Goal: Browse casually: Explore the website without a specific task or goal

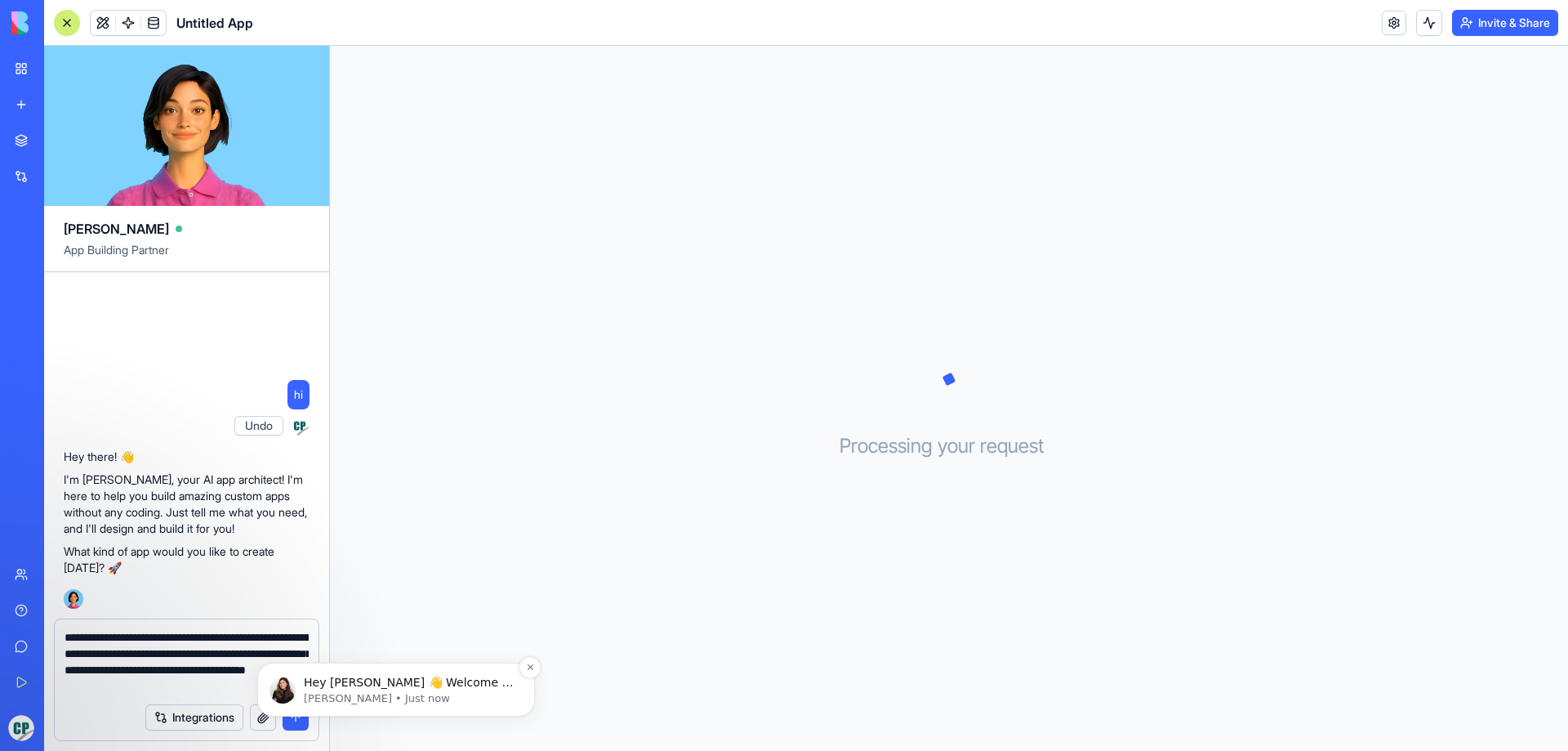
click at [470, 697] on p "[PERSON_NAME] • Just now" at bounding box center [408, 698] width 210 height 15
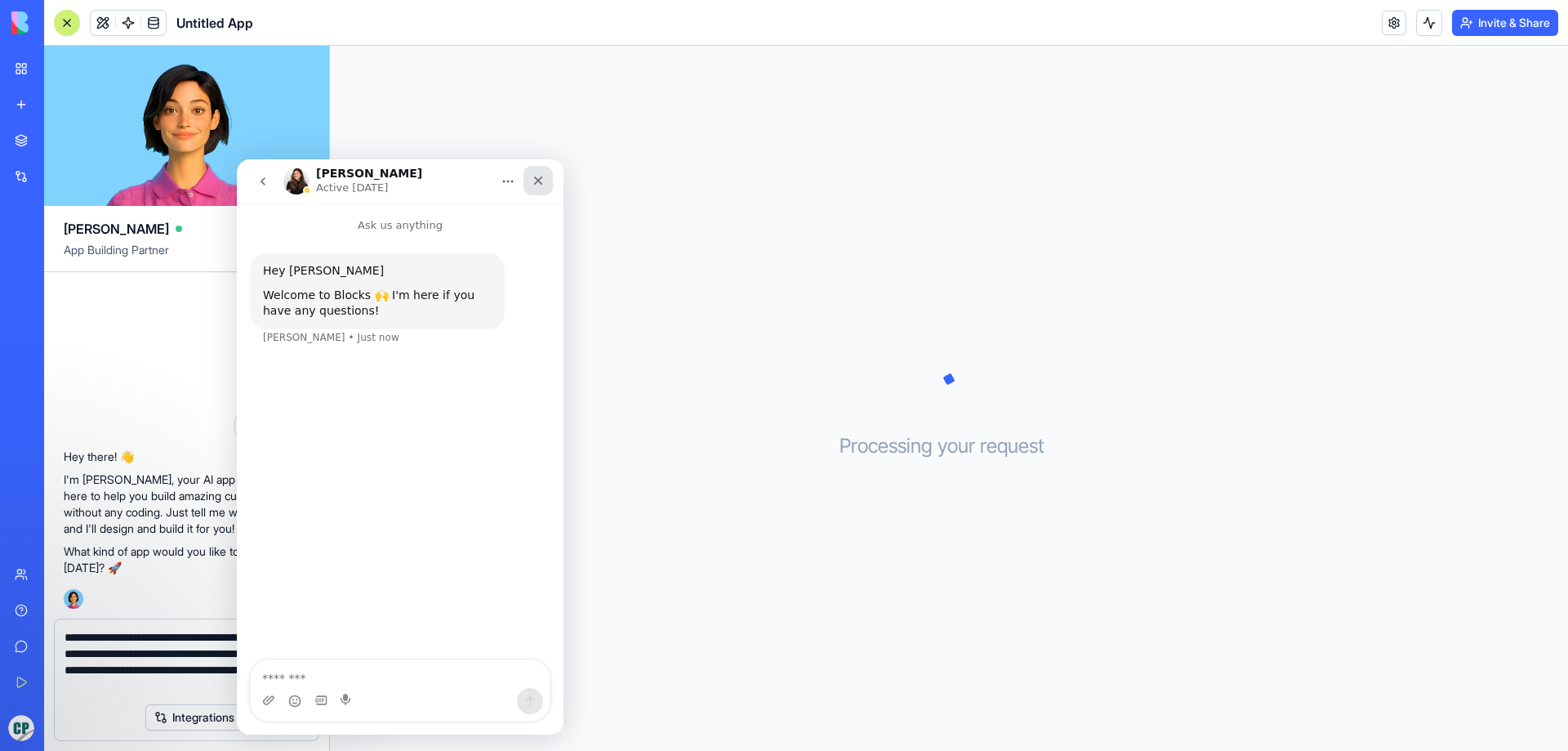
click at [546, 180] on div "Close" at bounding box center [538, 180] width 29 height 29
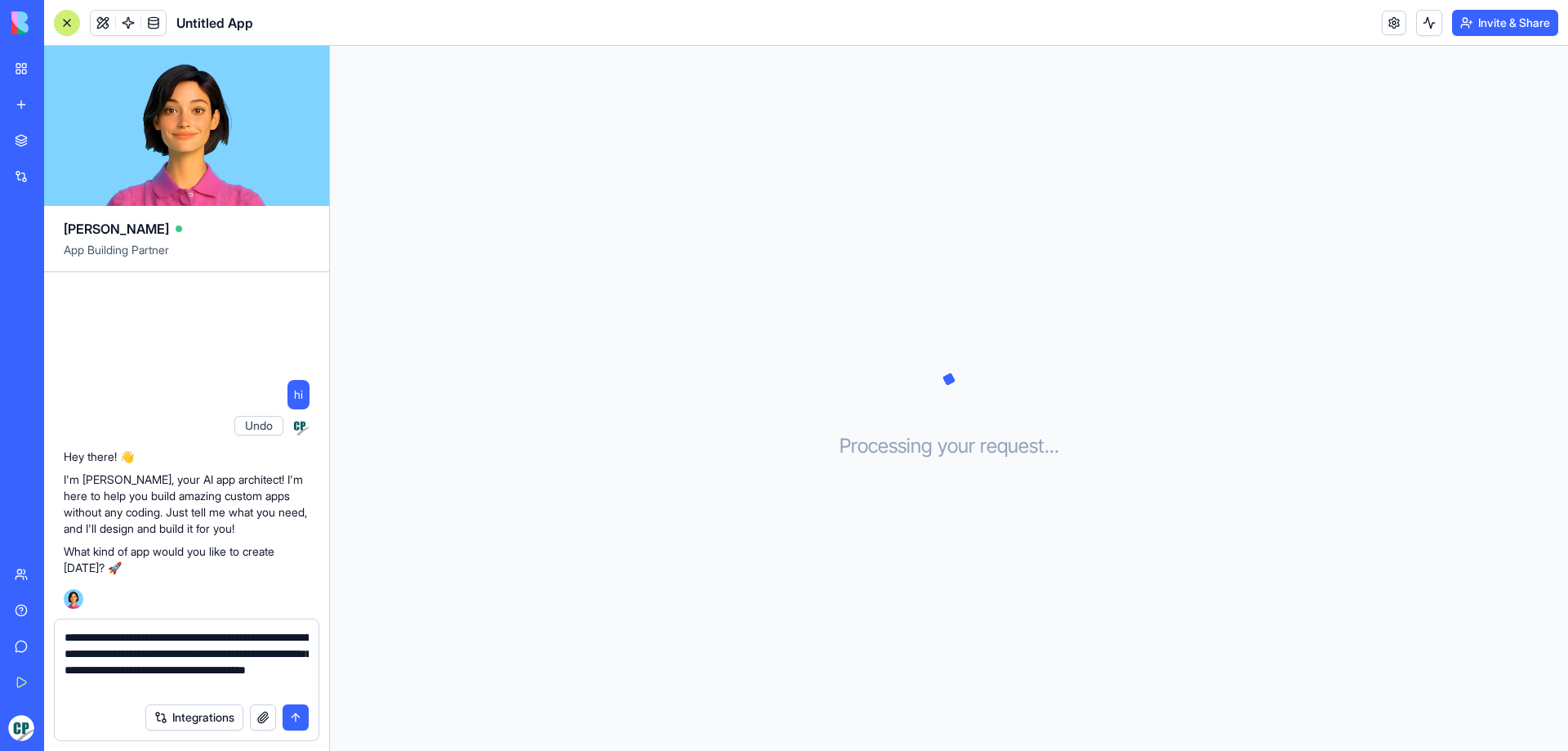
click at [282, 688] on textarea "**********" at bounding box center [187, 661] width 244 height 65
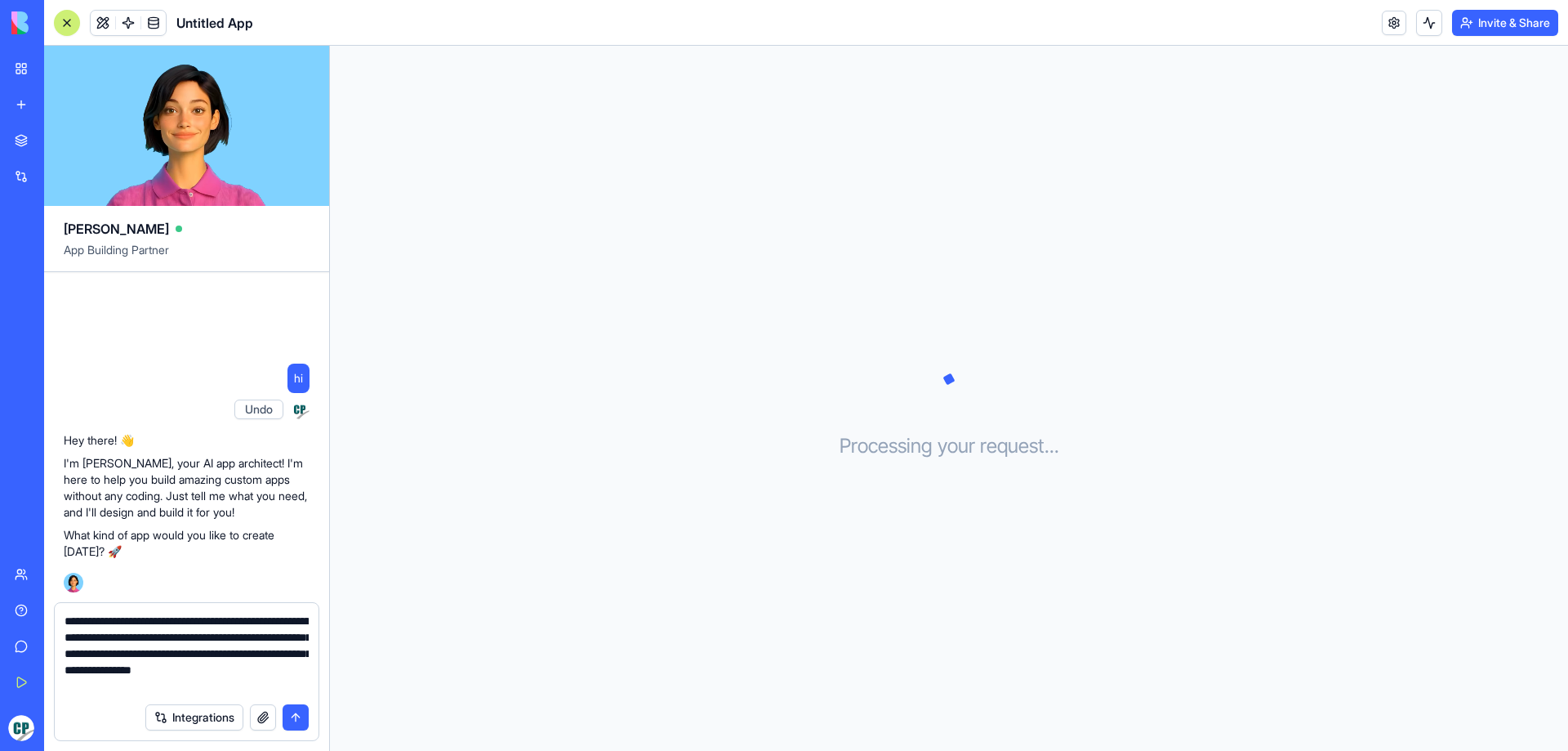
click at [267, 693] on textarea "**********" at bounding box center [187, 654] width 244 height 82
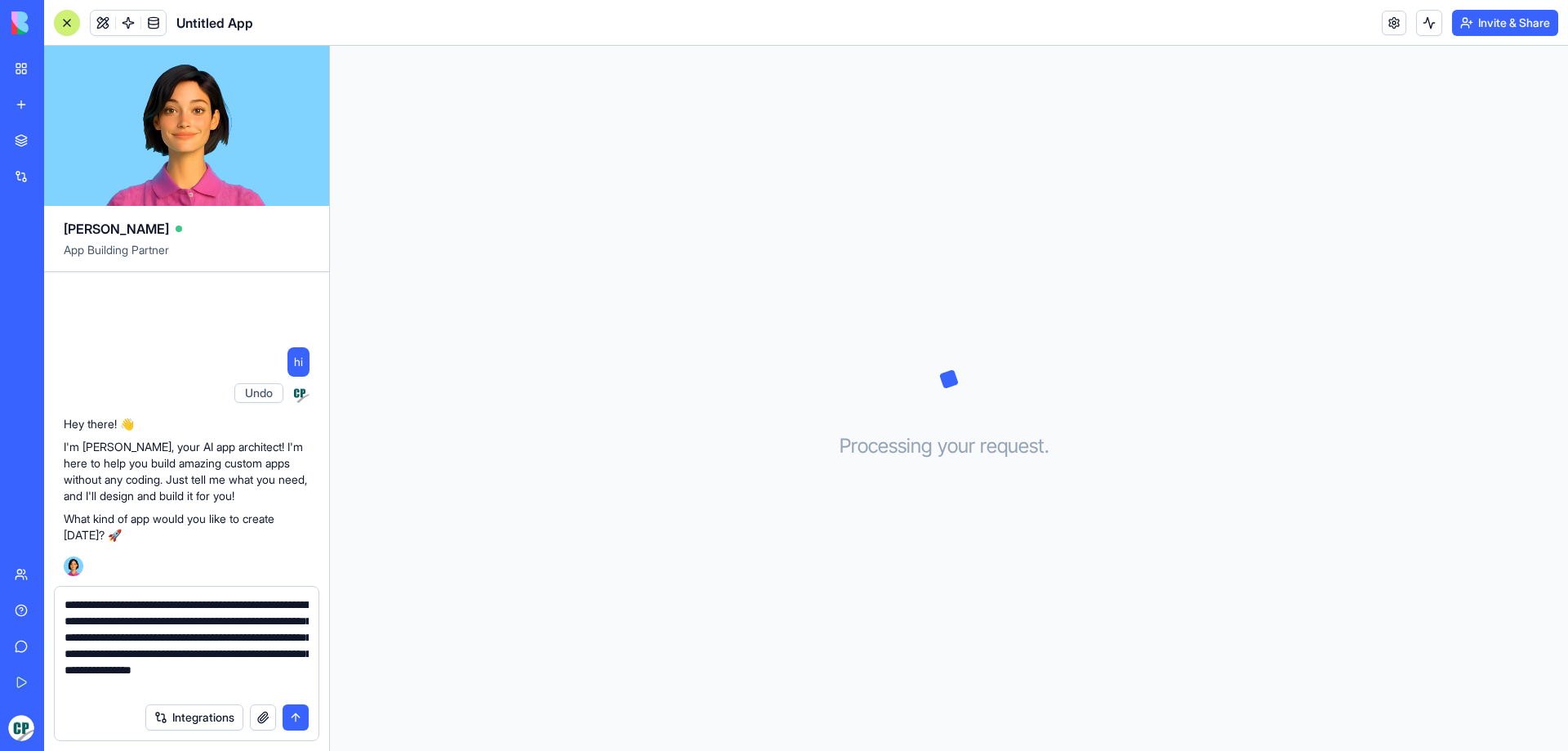
scroll to position [16, 0]
type textarea "**********"
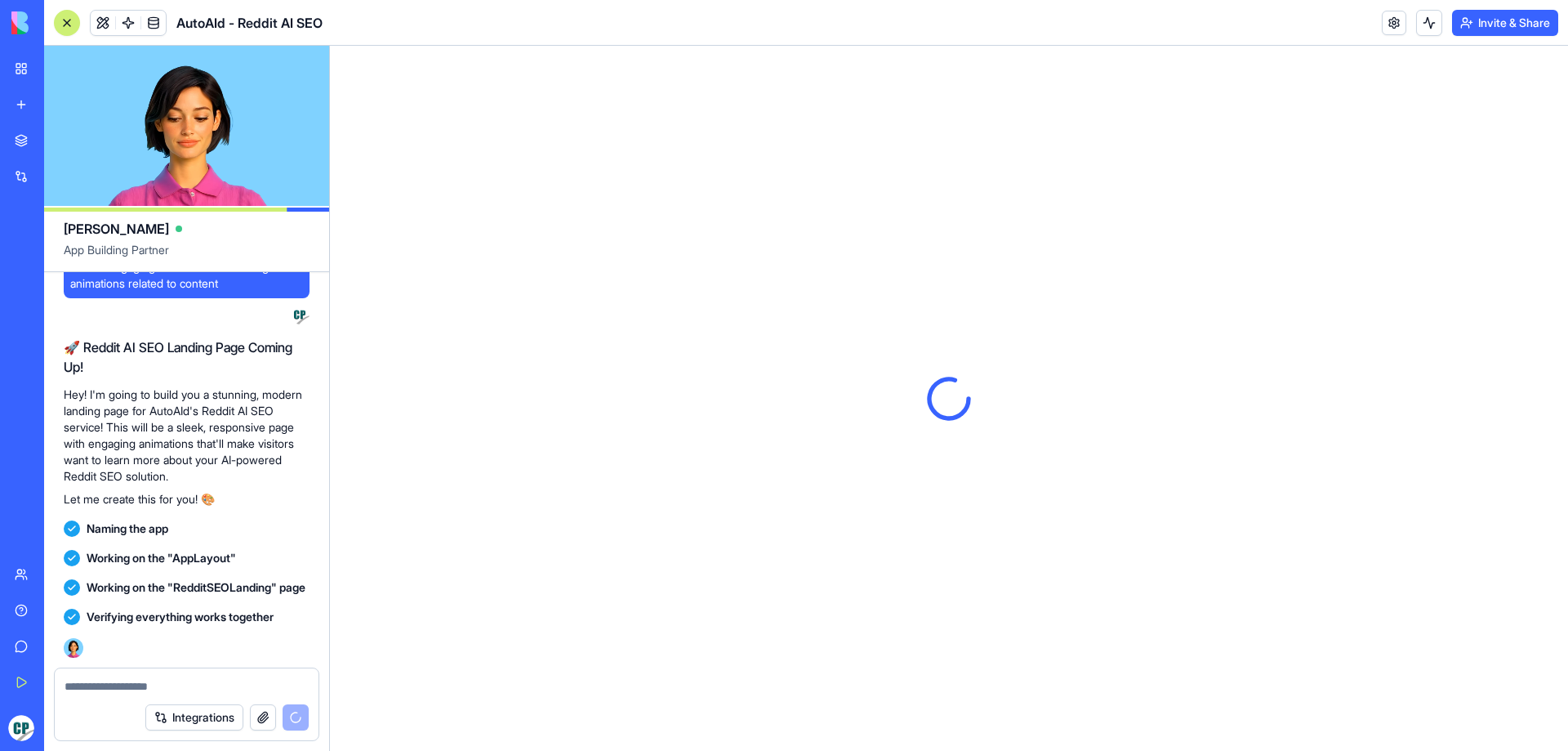
scroll to position [644, 0]
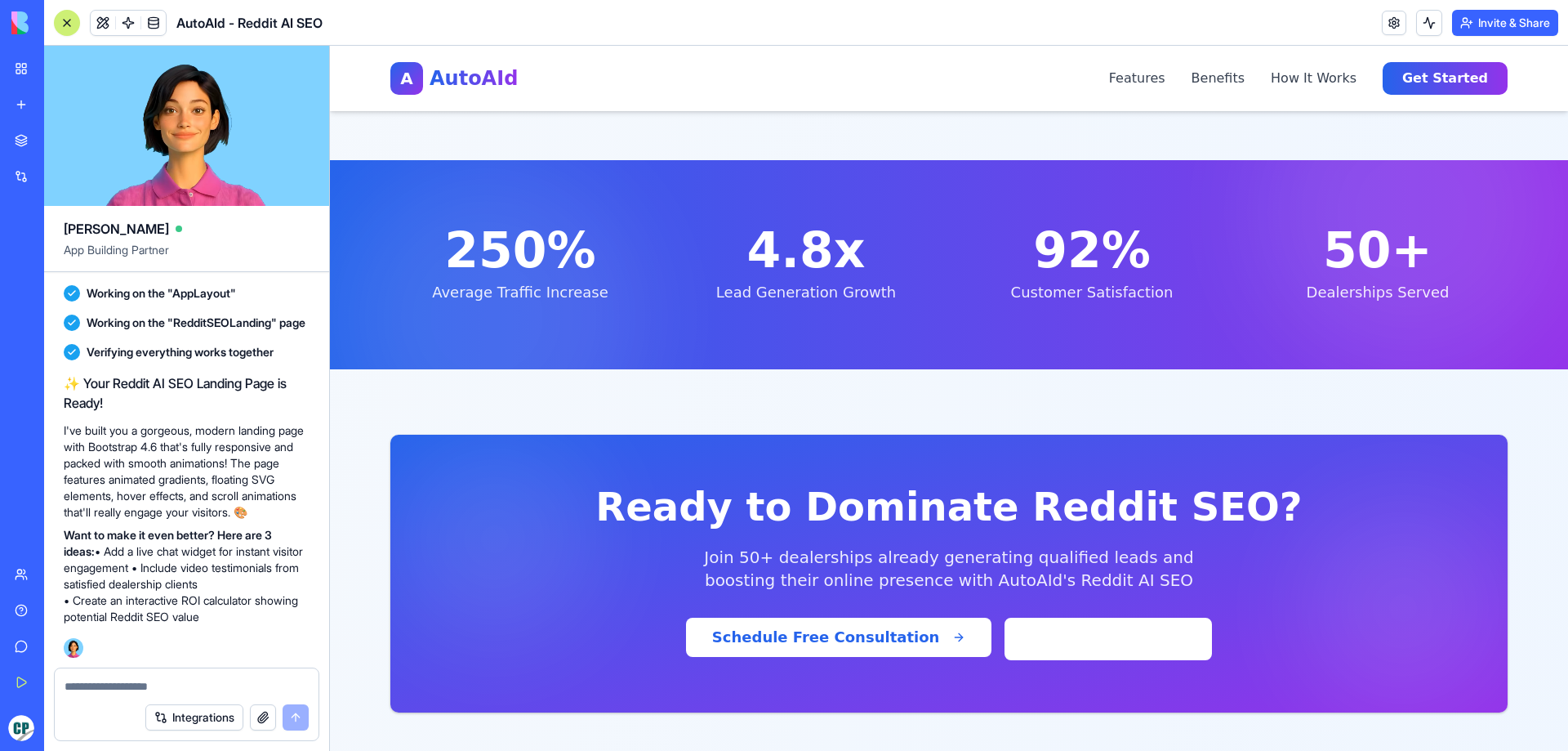
scroll to position [2905, 0]
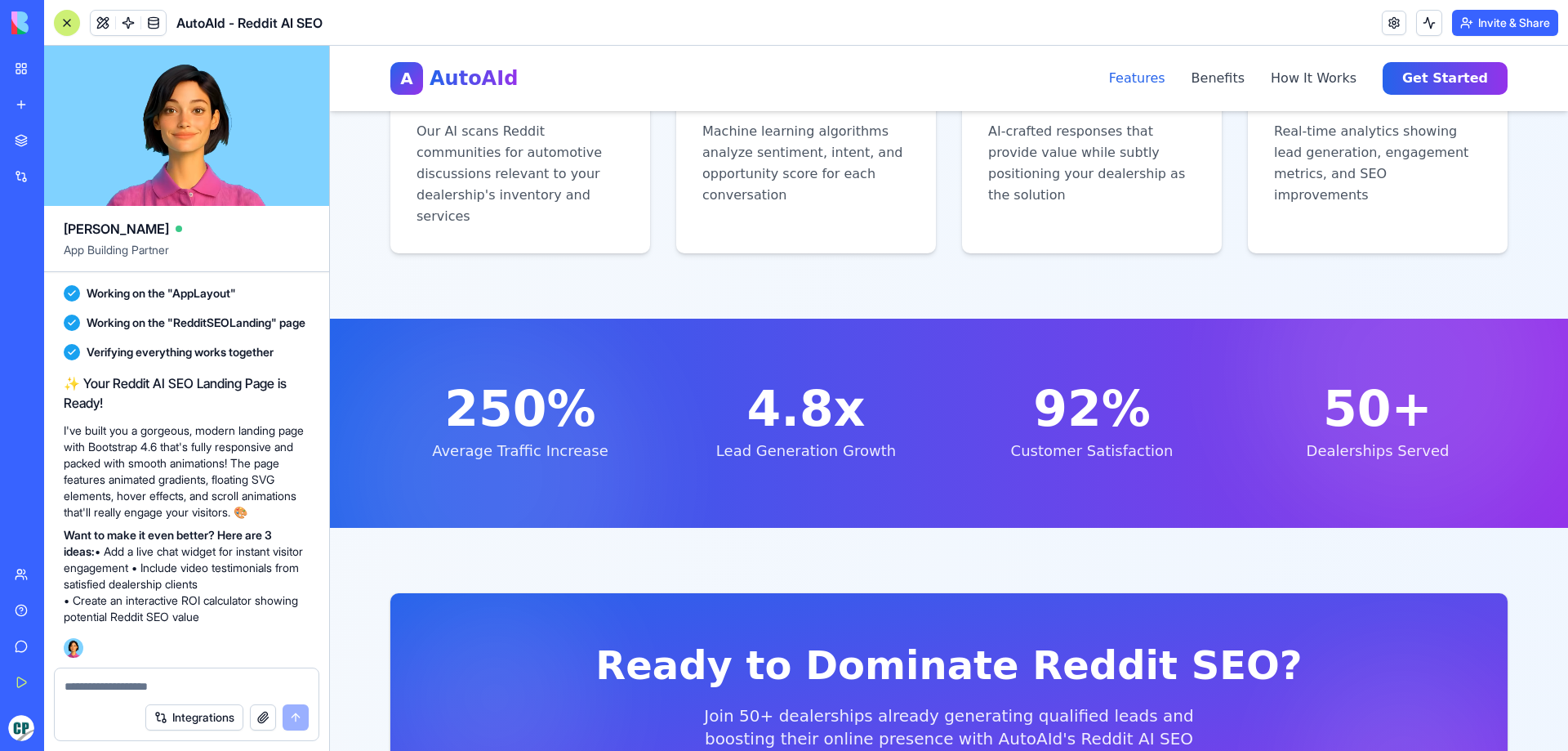
click at [1149, 79] on button "Features" at bounding box center [1137, 79] width 56 height 19
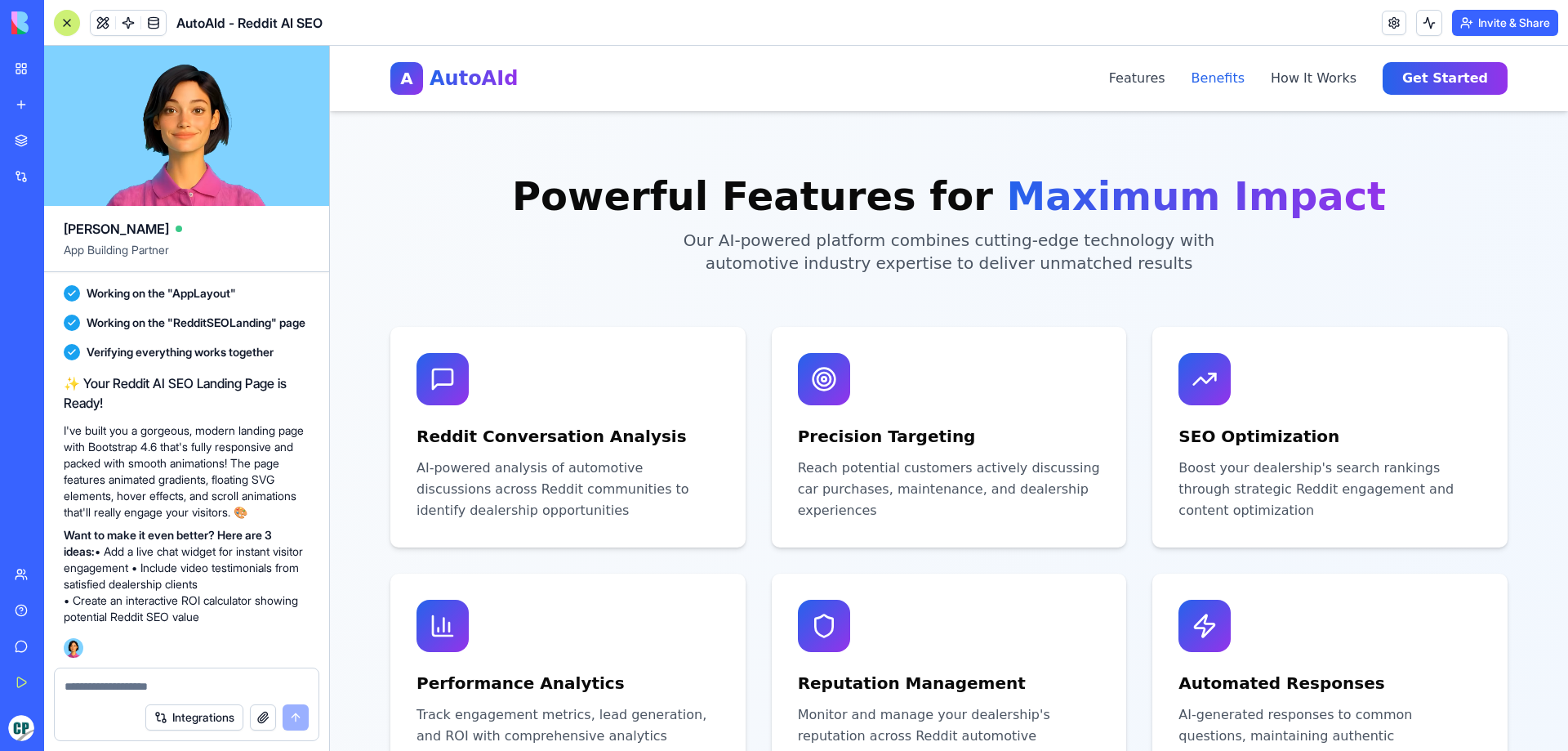
click at [1245, 79] on button "Benefits" at bounding box center [1219, 79] width 54 height 19
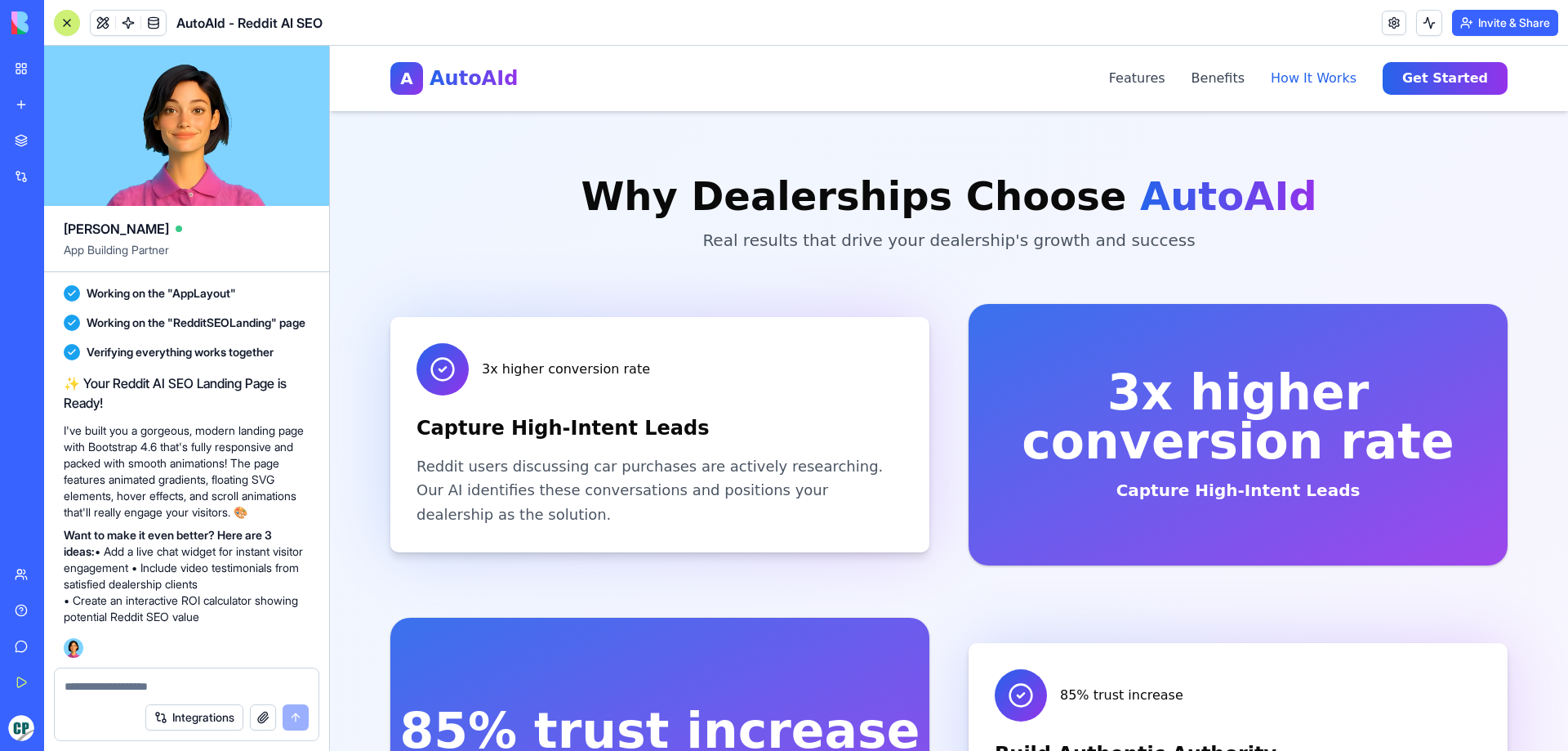
click at [1323, 80] on button "How It Works" at bounding box center [1313, 79] width 85 height 19
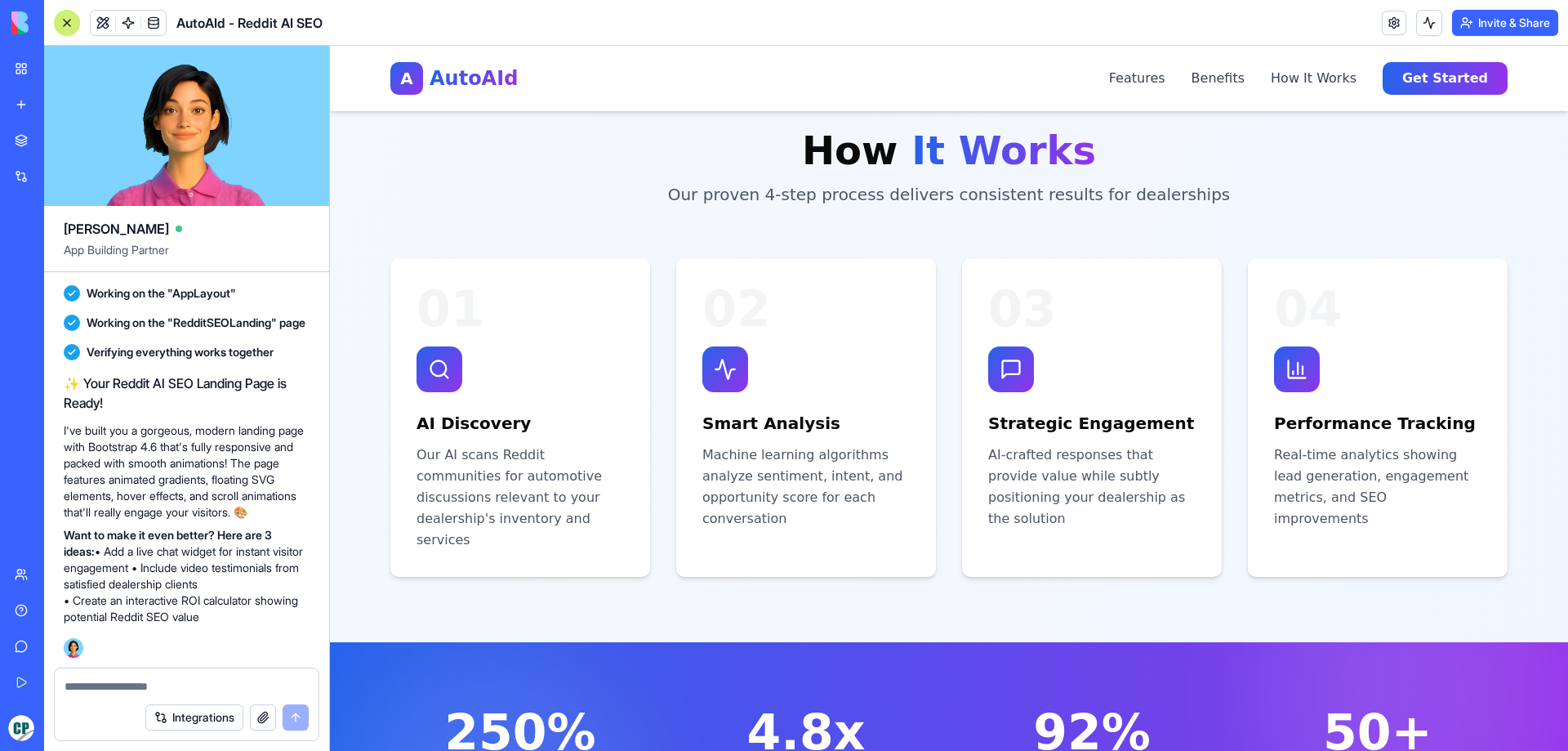
scroll to position [2590, 0]
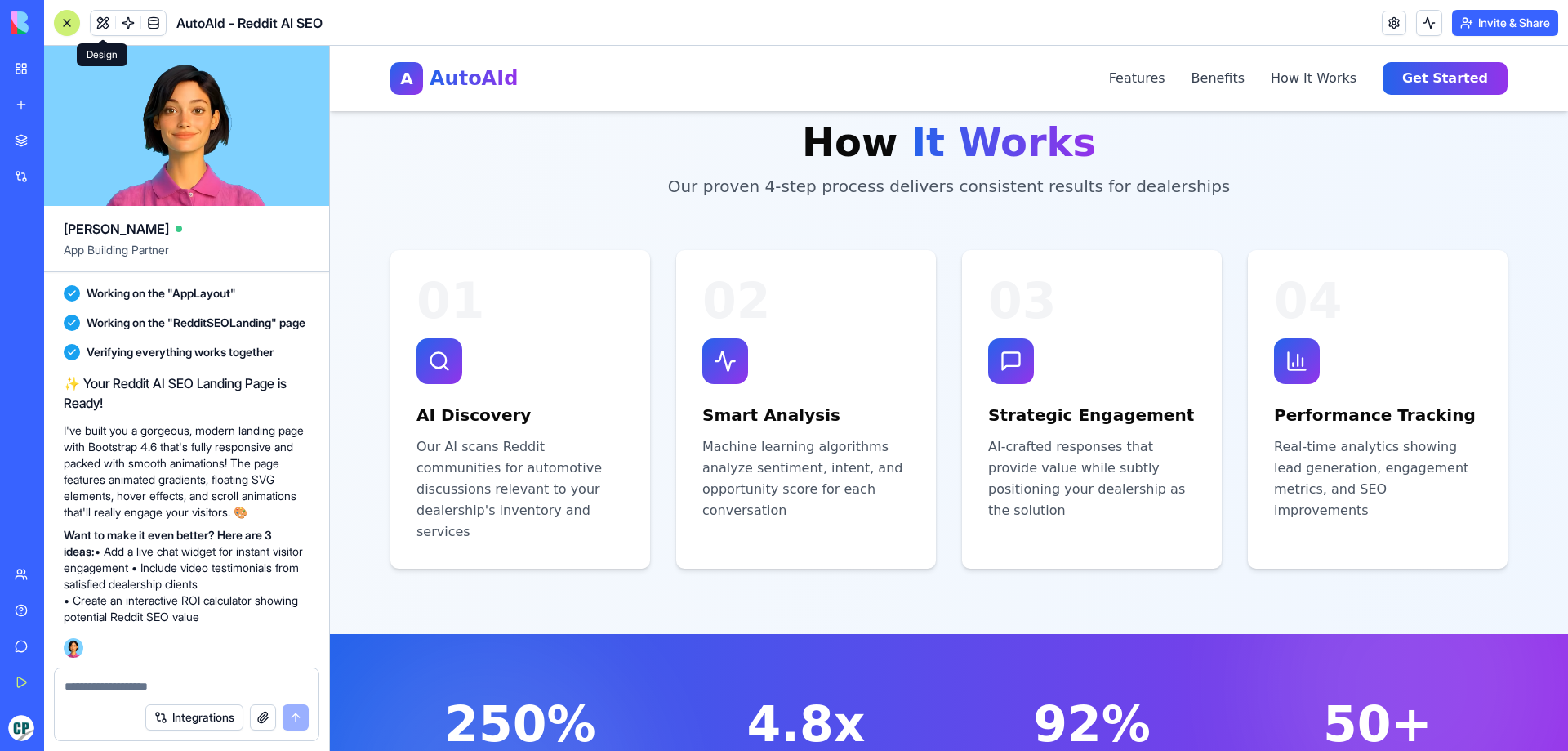
click at [105, 26] on span at bounding box center [103, 22] width 46 height 46
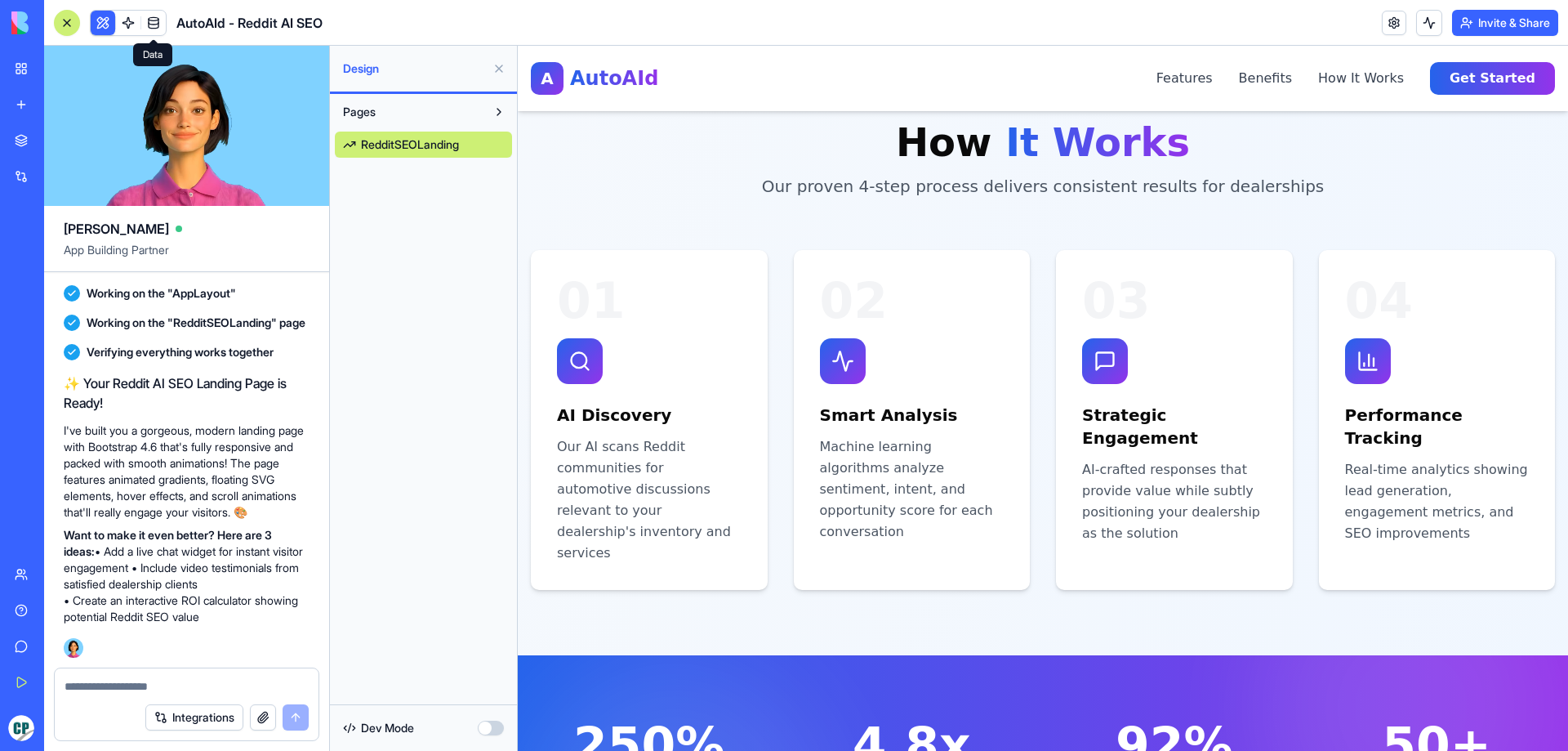
click at [132, 22] on span at bounding box center [153, 22] width 46 height 46
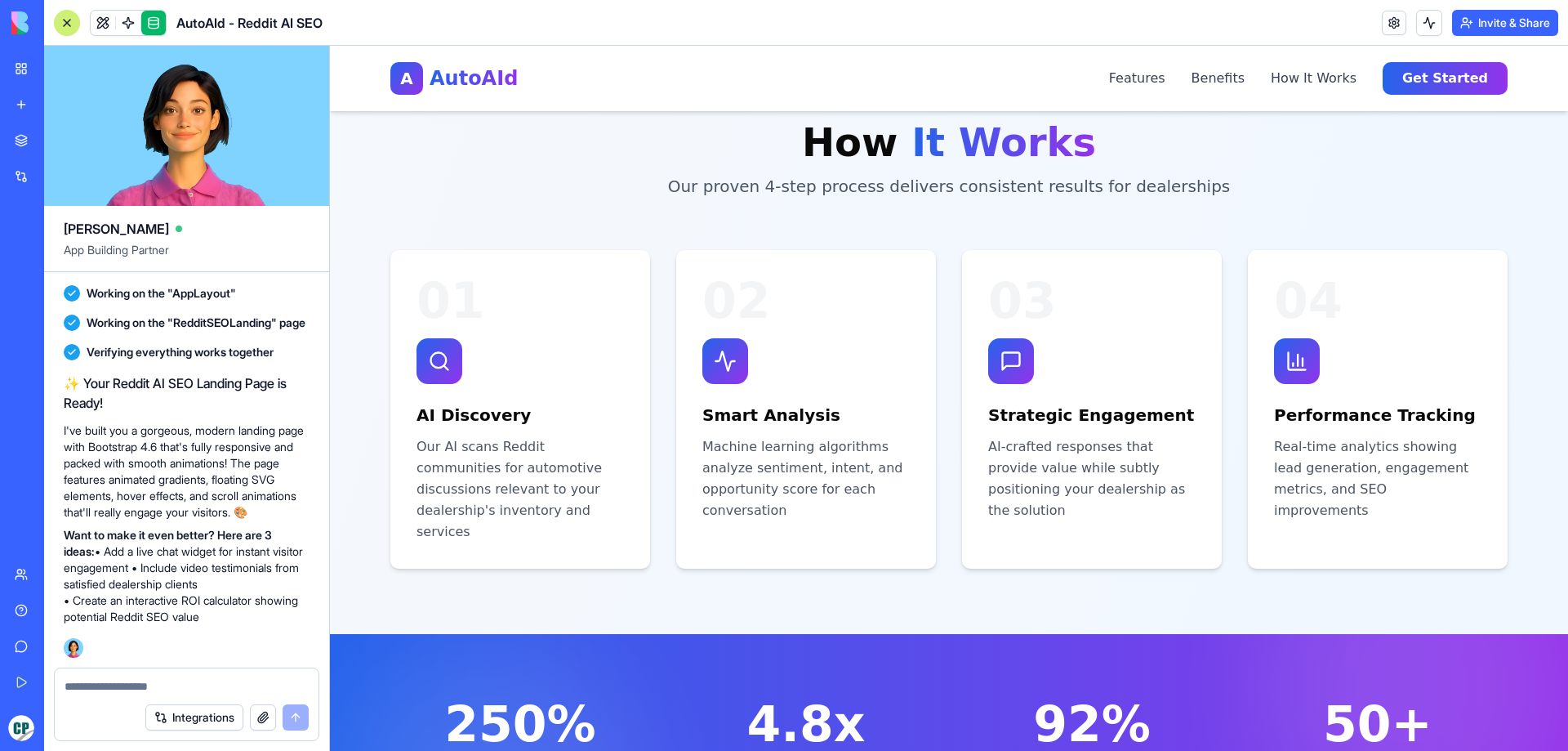
click at [132, 22] on link at bounding box center [128, 22] width 24 height 24
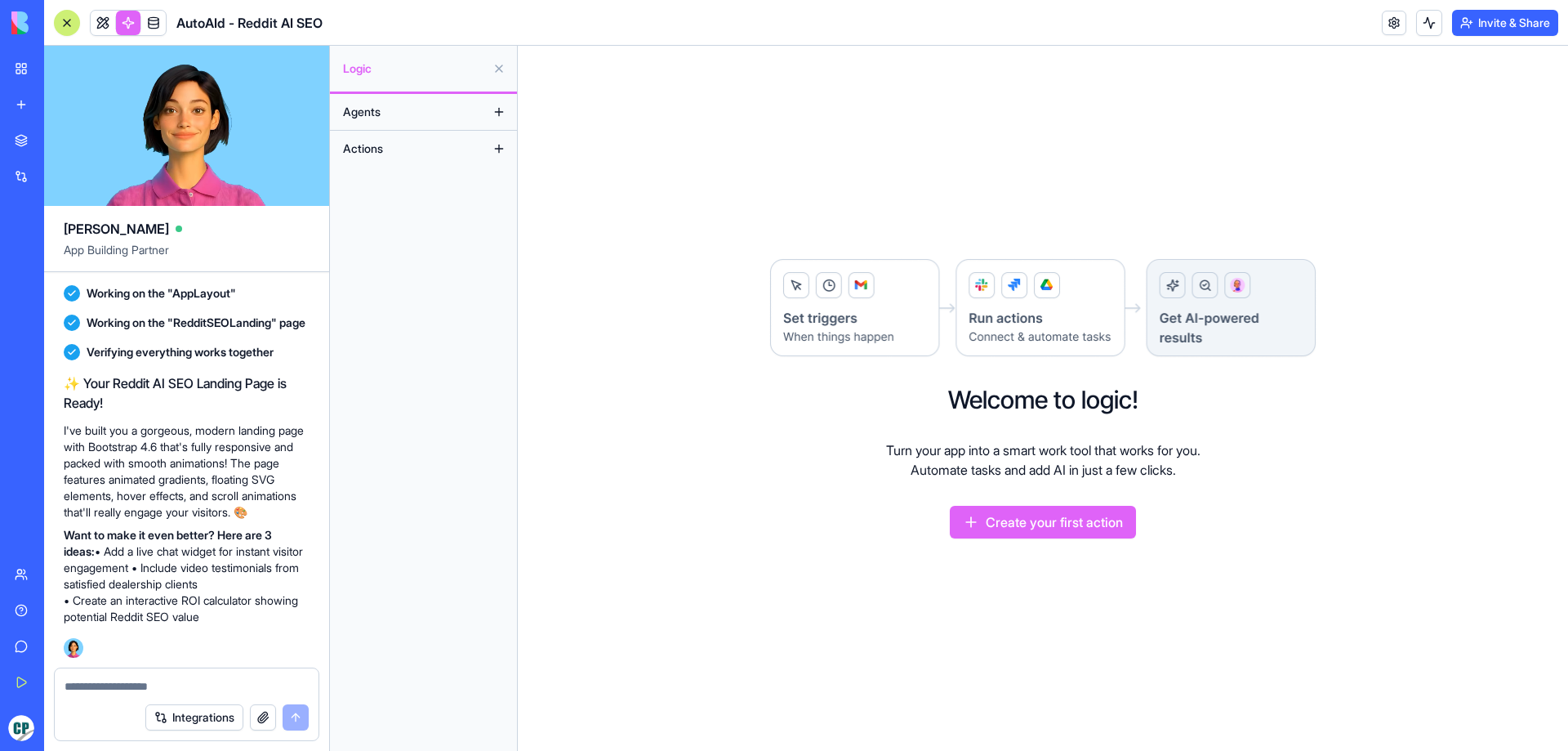
click at [126, 28] on link at bounding box center [128, 22] width 24 height 24
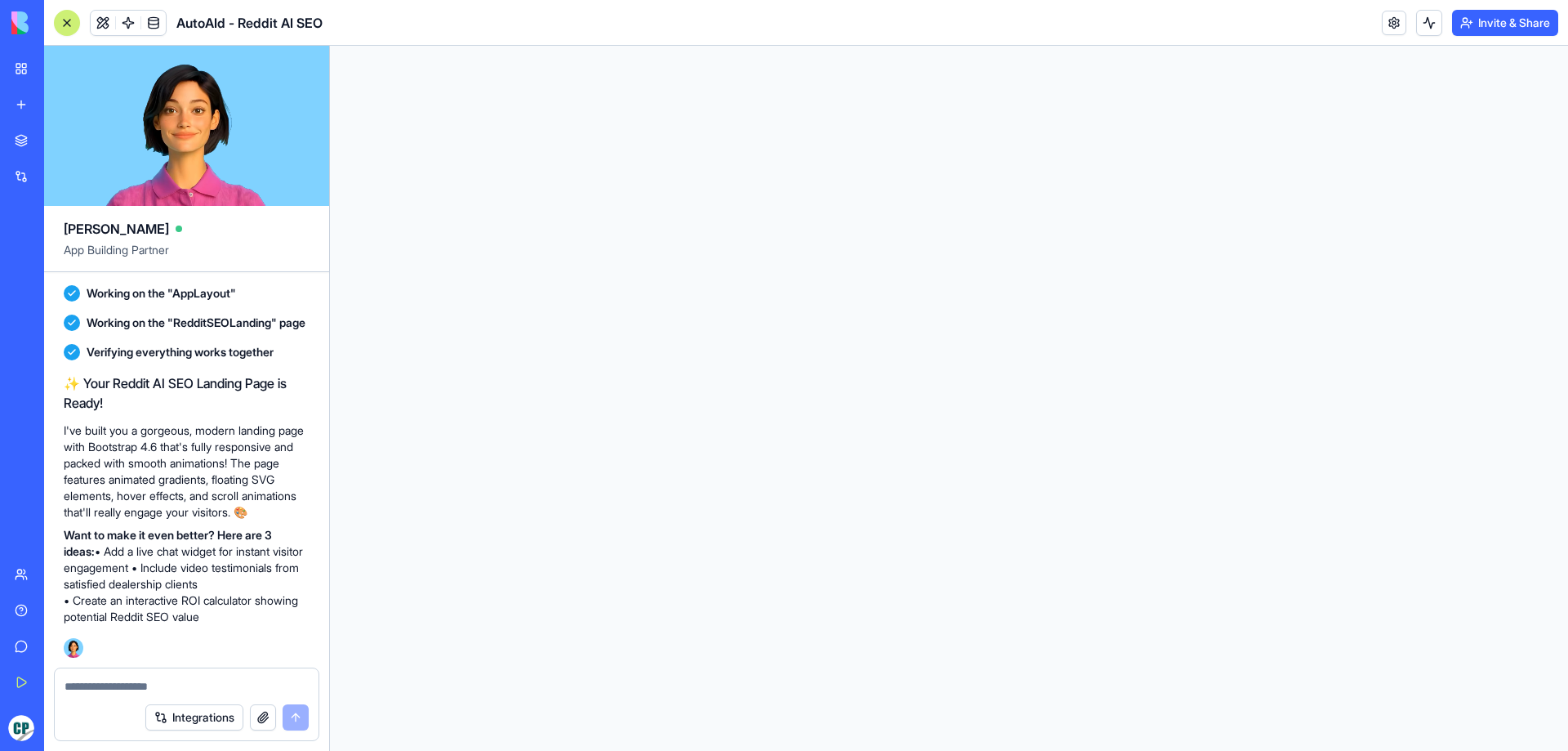
click at [149, 23] on link at bounding box center [153, 22] width 24 height 24
click at [371, 112] on span "Tables" at bounding box center [360, 112] width 34 height 16
click at [370, 151] on span "Folders" at bounding box center [363, 148] width 39 height 16
click at [158, 28] on link at bounding box center [153, 22] width 24 height 24
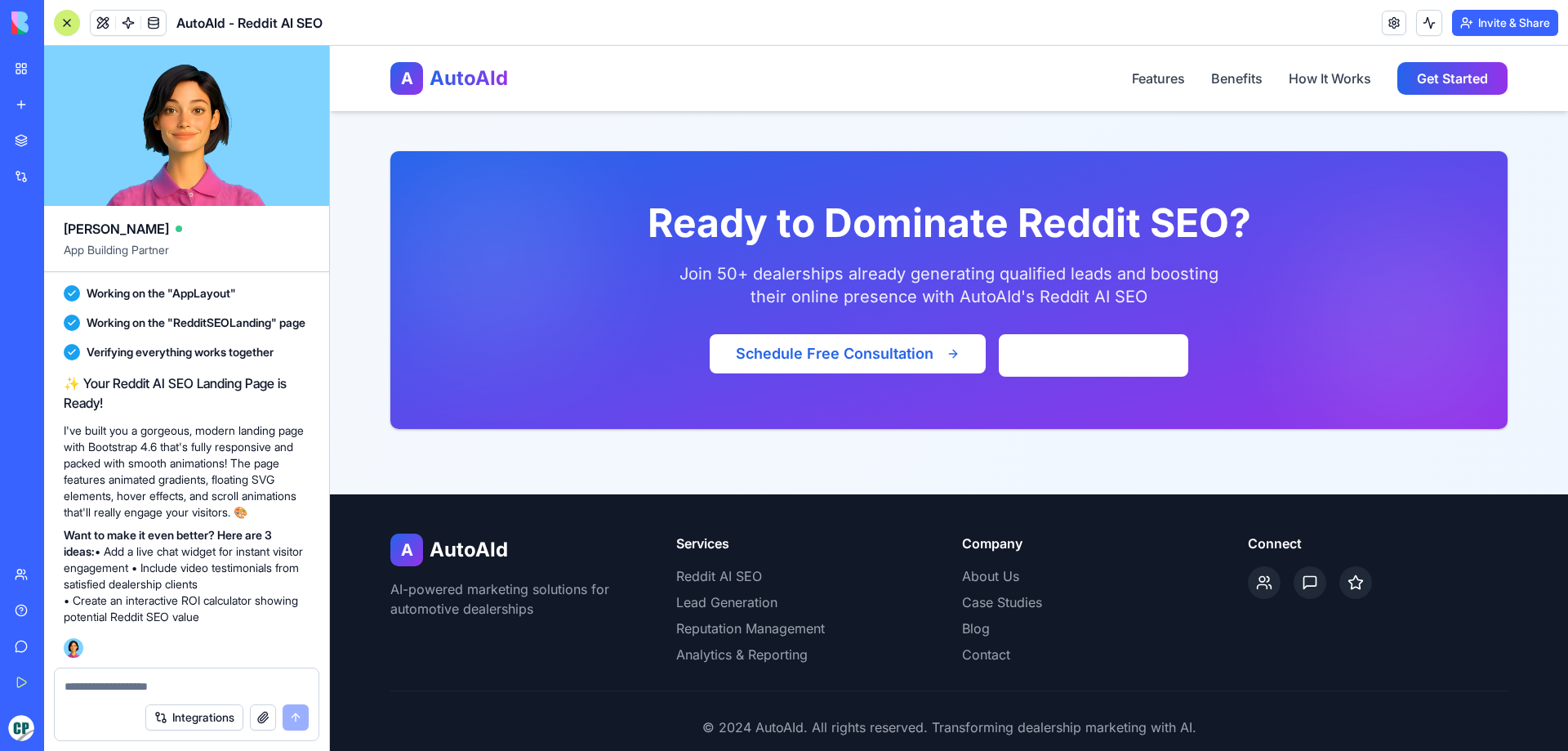
scroll to position [3405, 0]
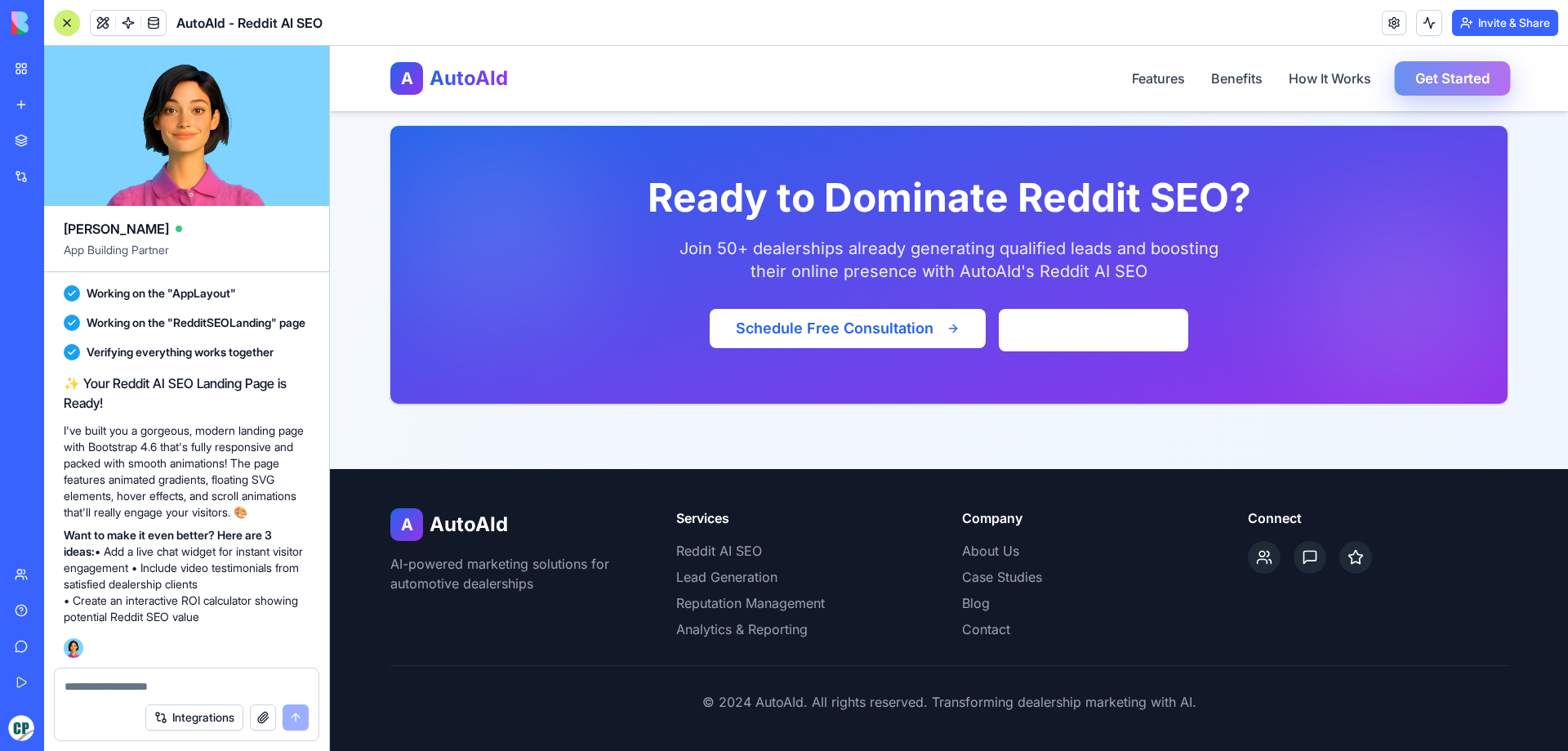
click at [1457, 74] on button "Get Started" at bounding box center [1453, 78] width 116 height 34
click at [1307, 563] on icon at bounding box center [1309, 557] width 16 height 16
click at [1275, 563] on div at bounding box center [1264, 557] width 33 height 33
click at [1358, 563] on icon at bounding box center [1356, 557] width 14 height 13
click at [1395, 29] on link at bounding box center [1393, 22] width 24 height 24
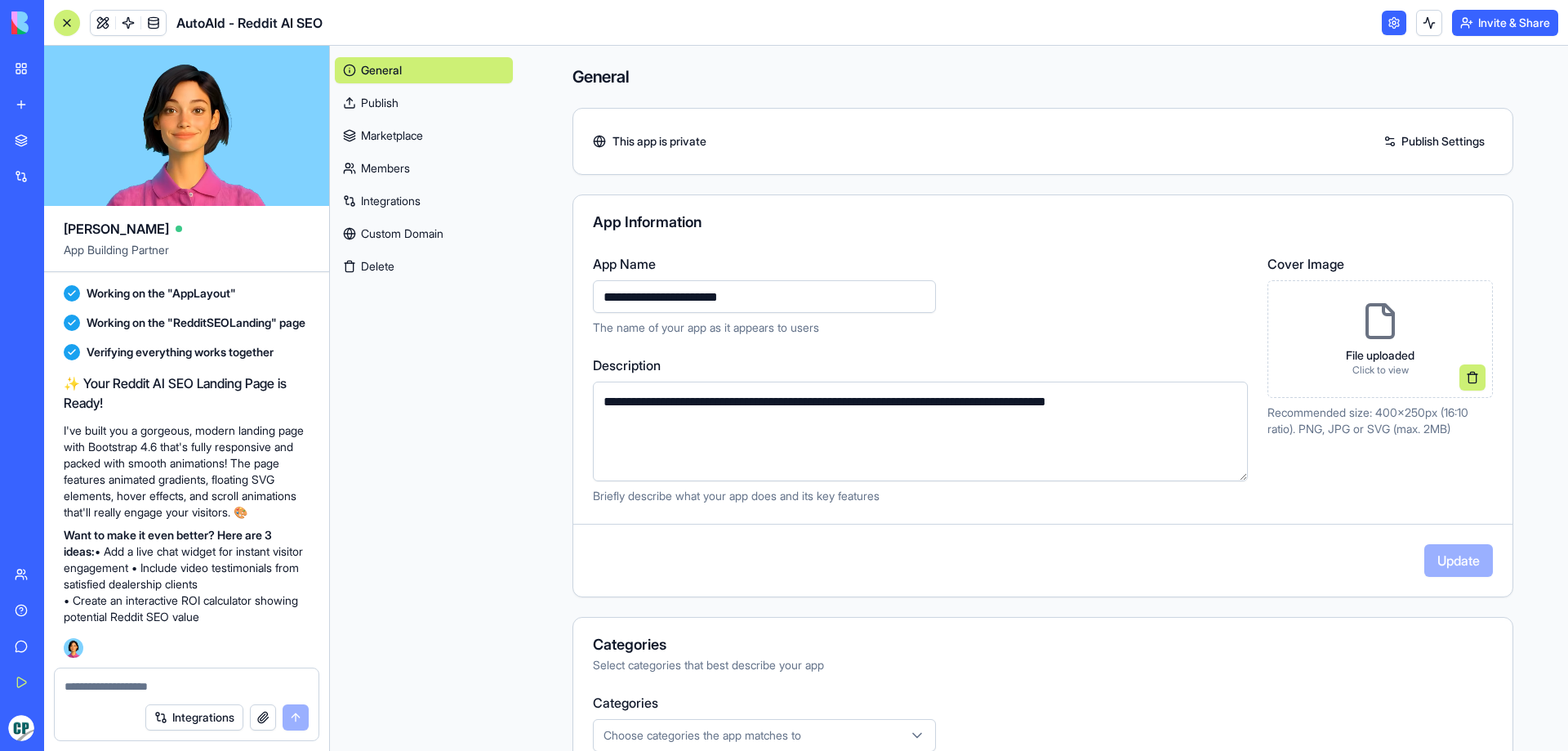
click at [1395, 29] on link at bounding box center [1393, 22] width 24 height 24
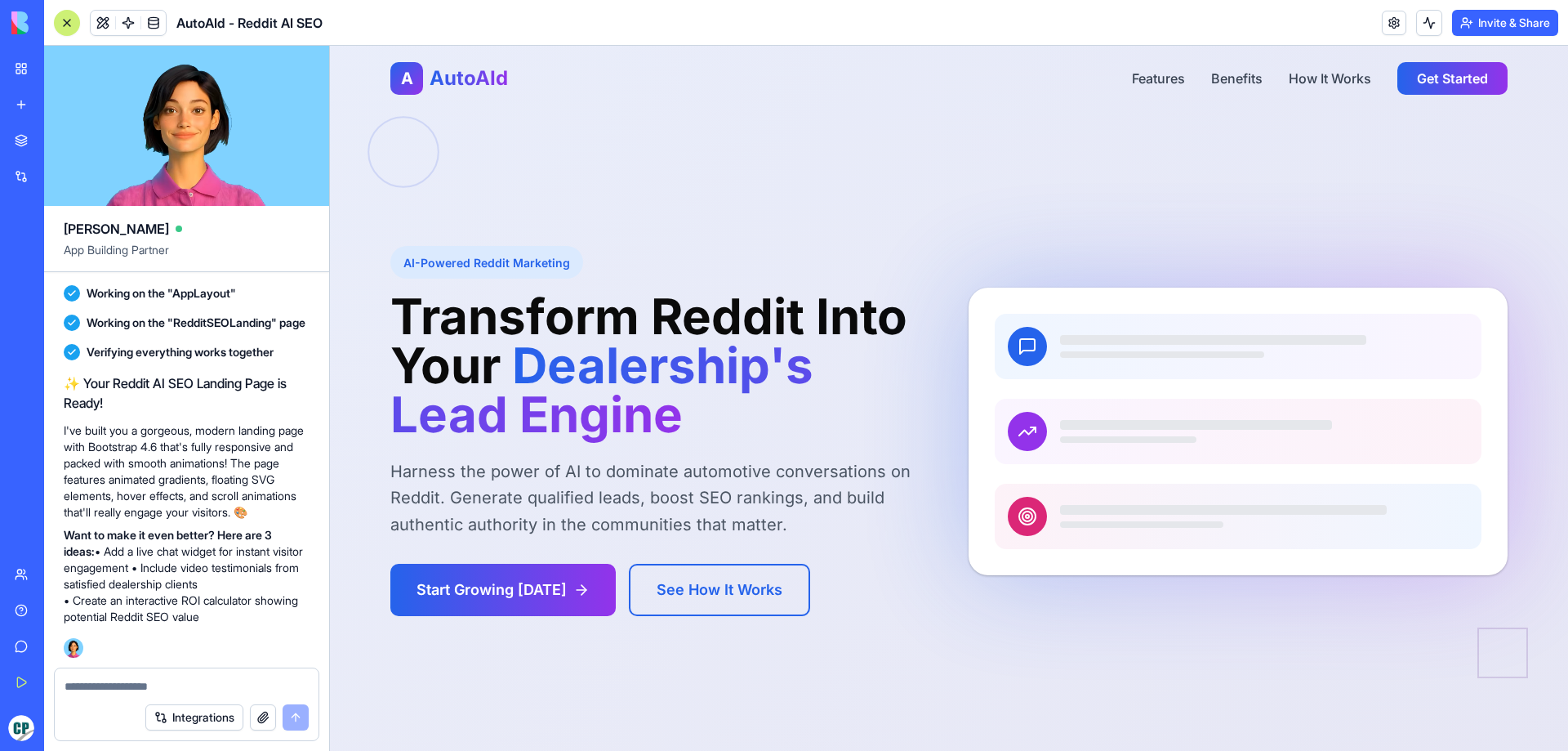
click at [65, 25] on div at bounding box center [66, 22] width 13 height 13
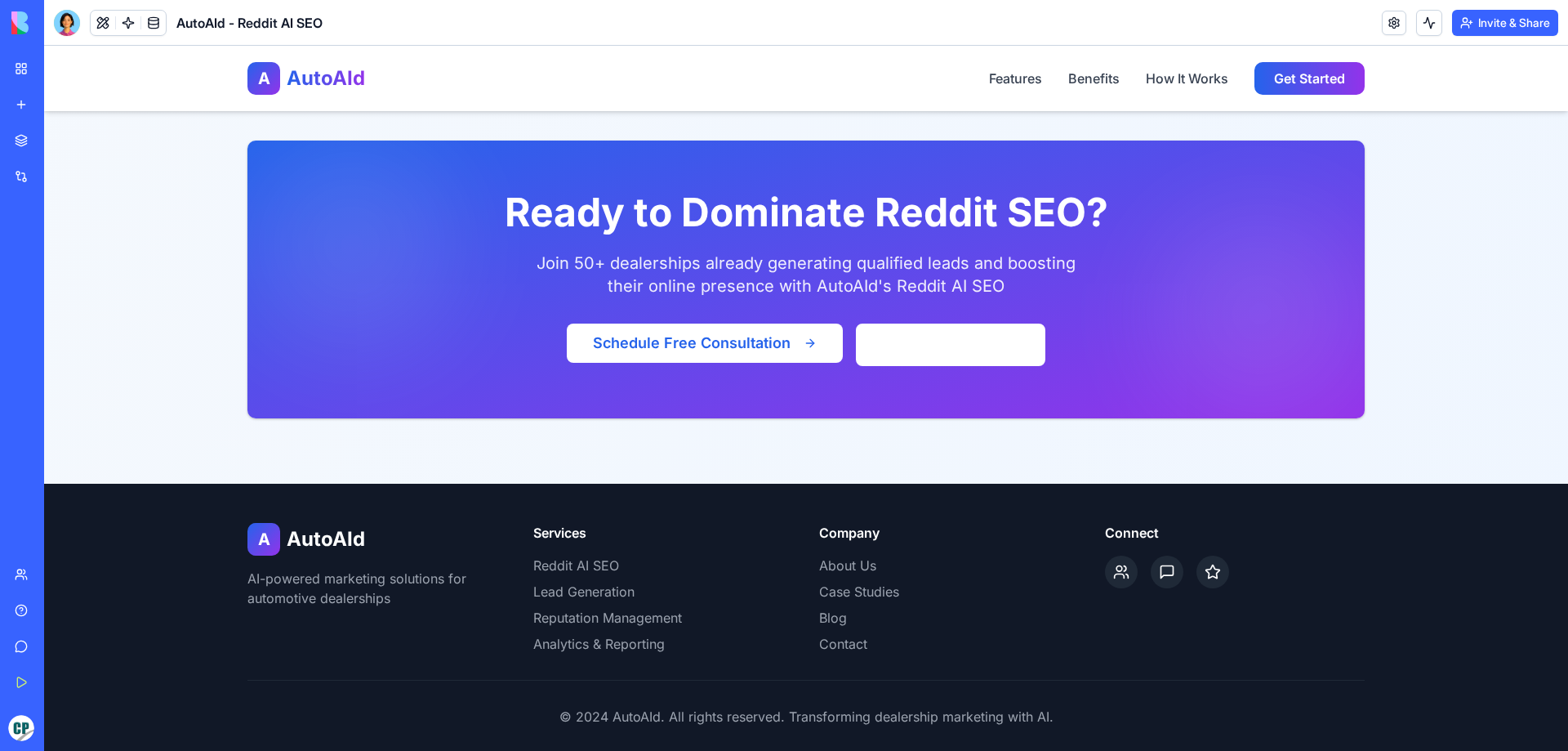
scroll to position [3405, 0]
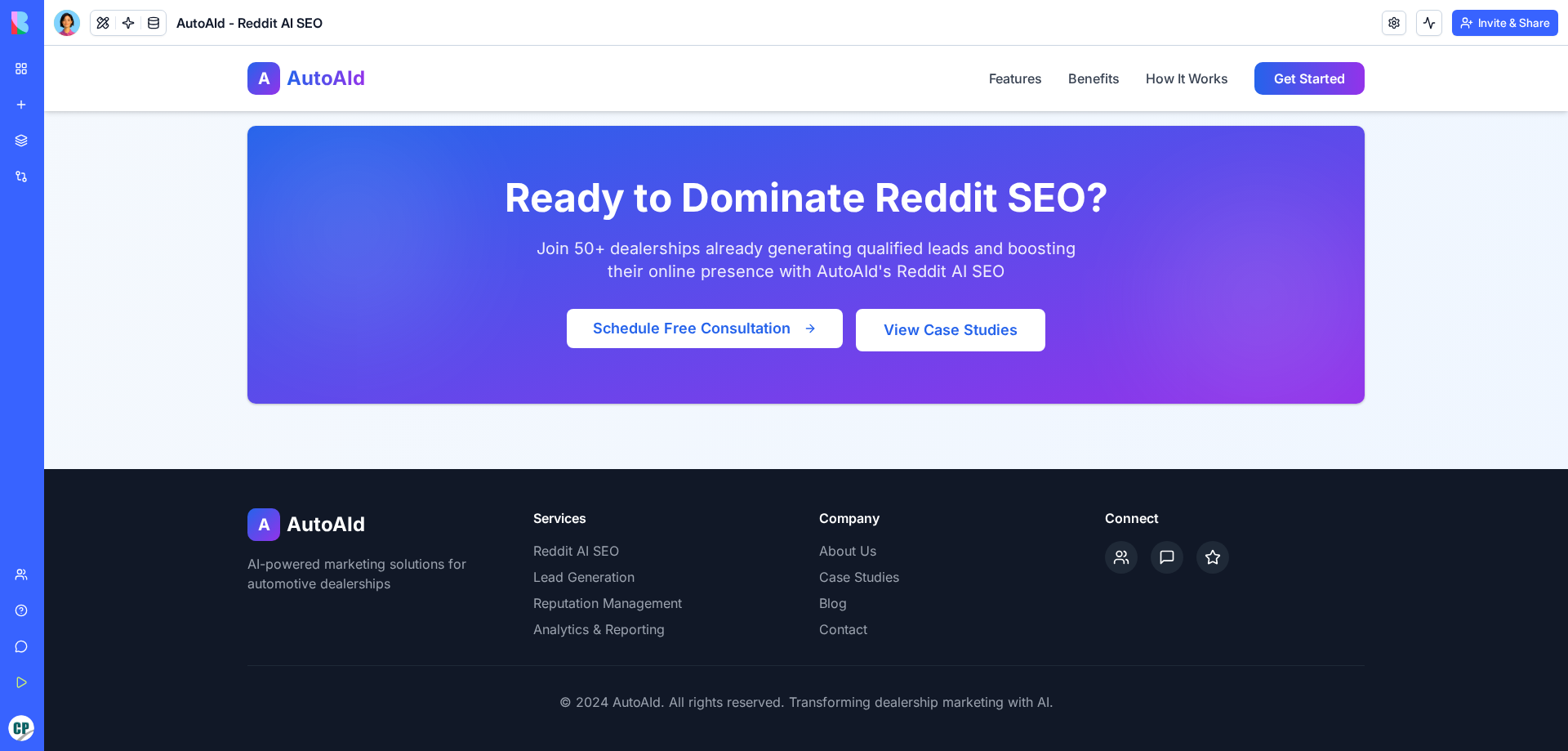
click at [943, 329] on button "View Case Studies" at bounding box center [950, 330] width 189 height 43
click at [952, 329] on button "View Case Studies" at bounding box center [950, 330] width 189 height 43
click at [730, 322] on button "Schedule Free Consultation" at bounding box center [705, 328] width 290 height 41
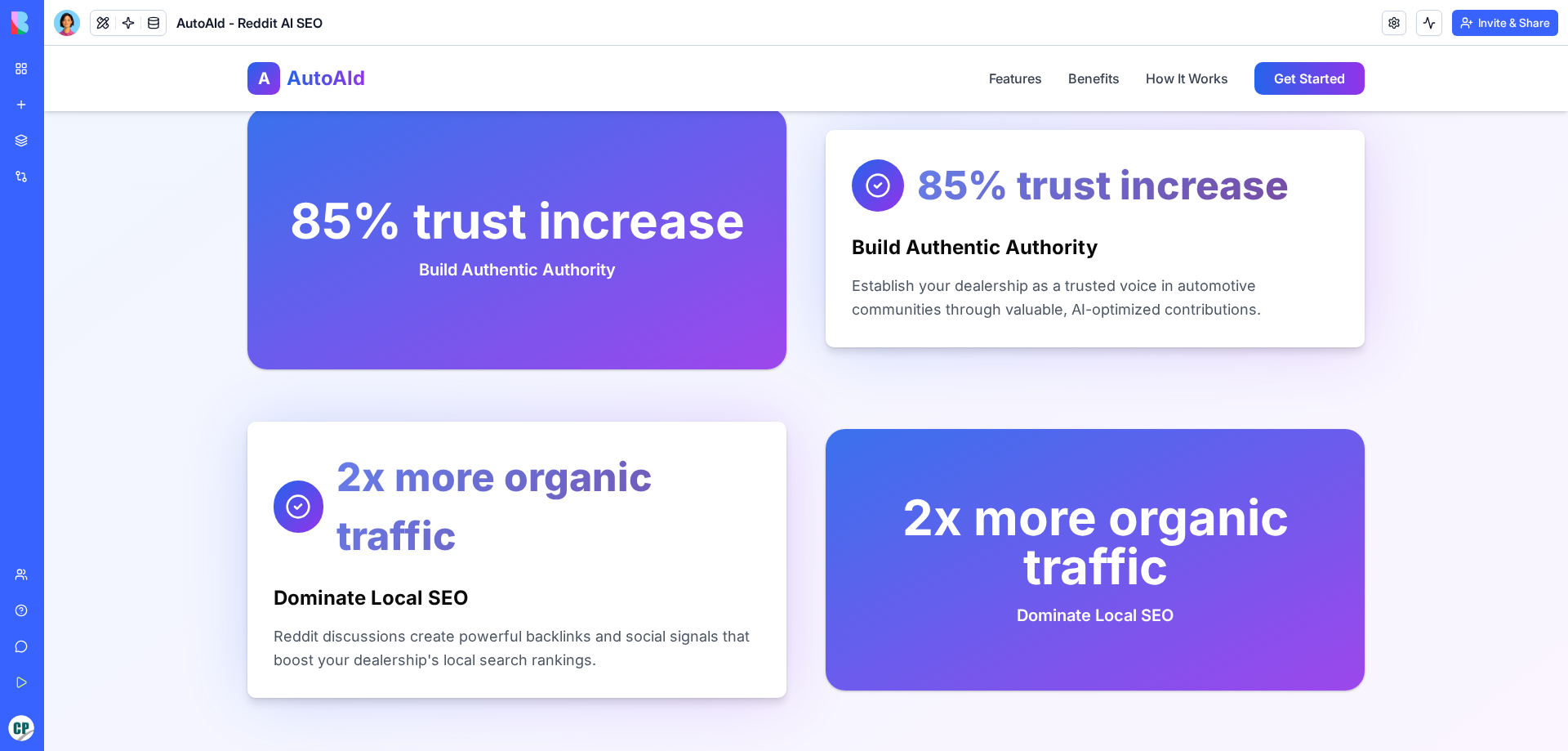
scroll to position [1738, 0]
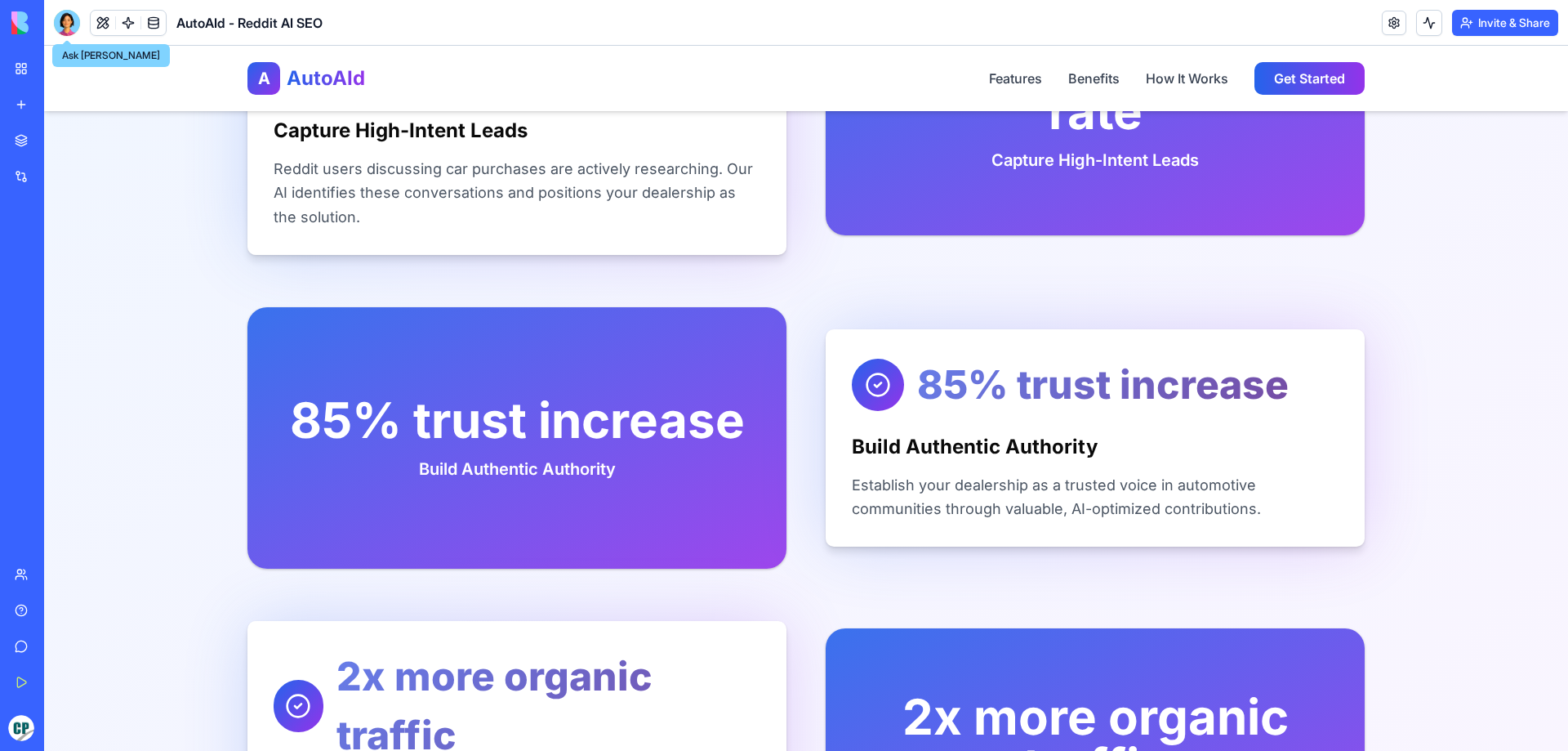
click at [63, 26] on div at bounding box center [67, 22] width 26 height 26
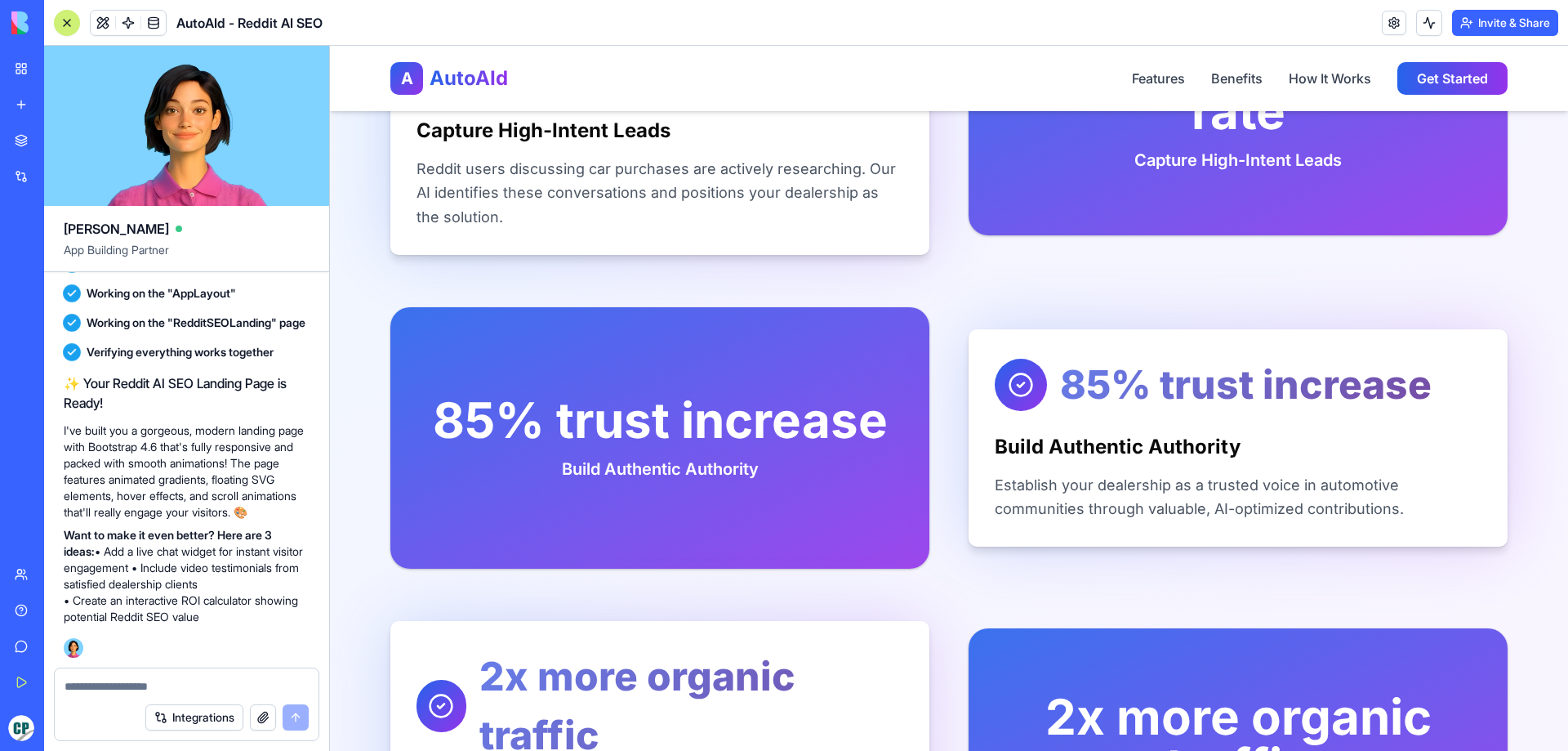
scroll to position [0, 0]
click at [30, 681] on link "Get Started" at bounding box center [37, 682] width 65 height 33
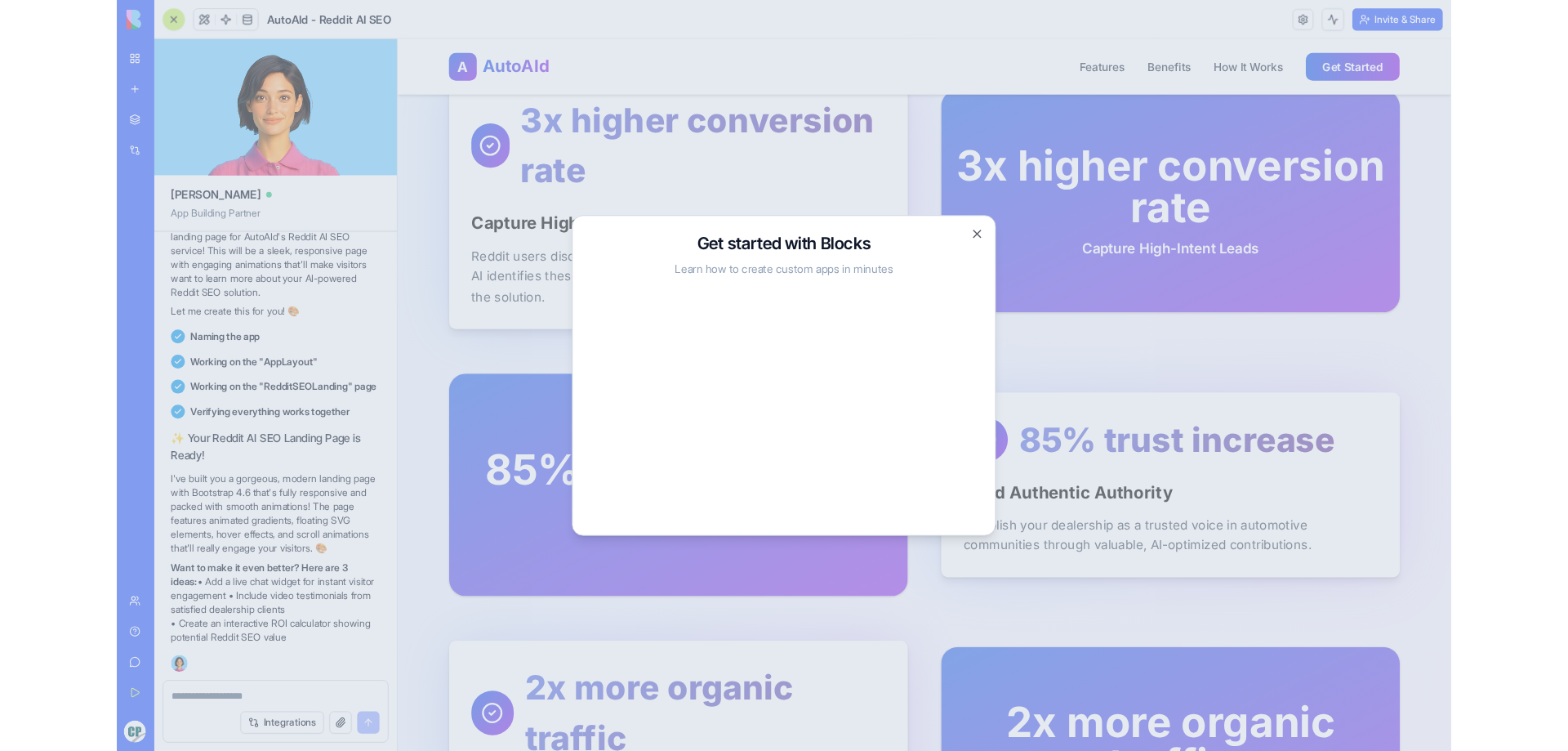
scroll to position [512, 0]
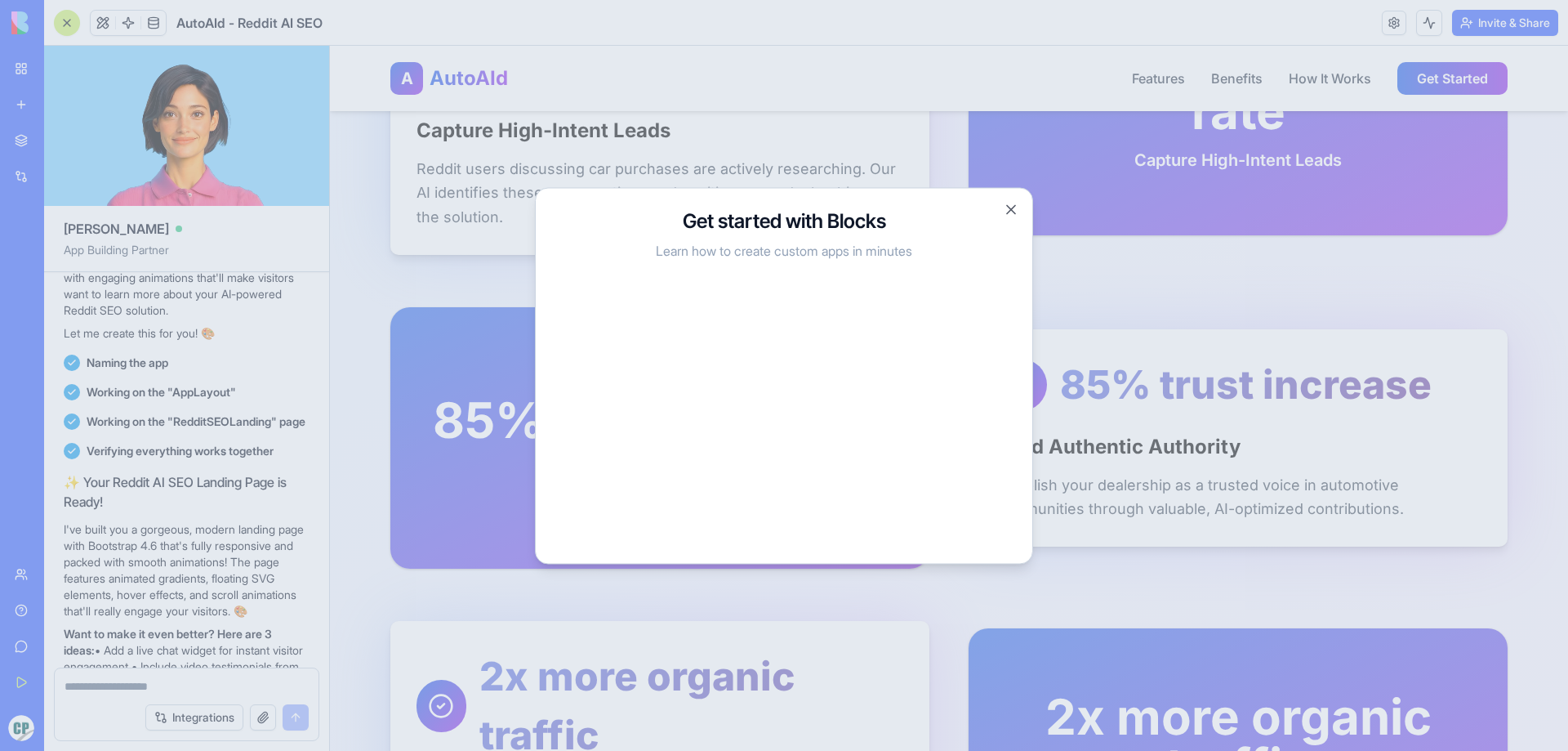
click at [1010, 217] on h3 "Get started with Blocks" at bounding box center [784, 220] width 458 height 26
click at [1010, 214] on button "Close" at bounding box center [1010, 209] width 16 height 16
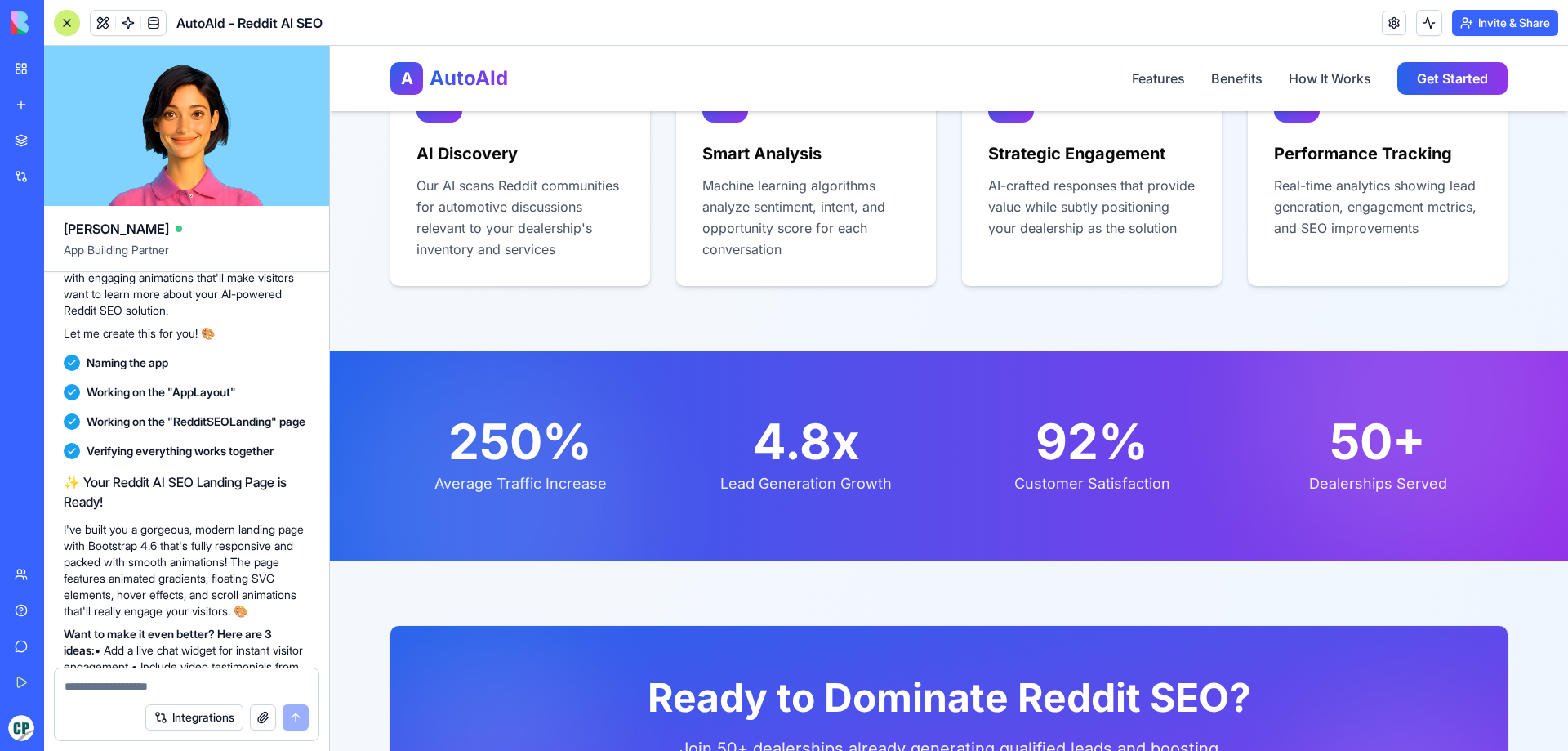
scroll to position [3405, 0]
